Goal: Task Accomplishment & Management: Manage account settings

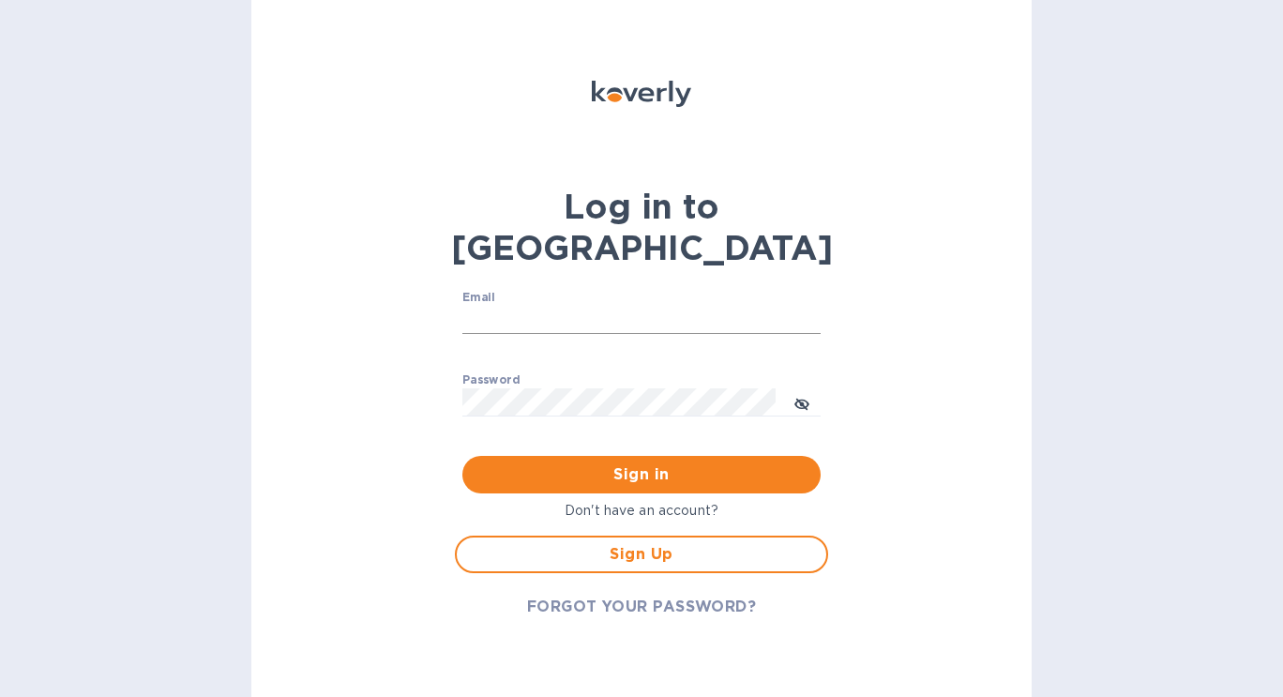
click at [596, 306] on input "Email" at bounding box center [641, 320] width 358 height 28
type input "troyfamilyorthodontics@gmail.com"
click at [644, 463] on span "Sign in" at bounding box center [641, 474] width 328 height 23
